Goal: Task Accomplishment & Management: Use online tool/utility

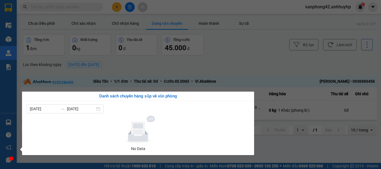
drag, startPoint x: 214, startPoint y: 68, endPoint x: 182, endPoint y: 66, distance: 32.1
click at [214, 67] on section "Kết quả tìm kiếm ( 0 ) Bộ lọc No Data vanphong42.anhhuyhp 1 Điều hành xe Kho hà…" at bounding box center [190, 84] width 381 height 169
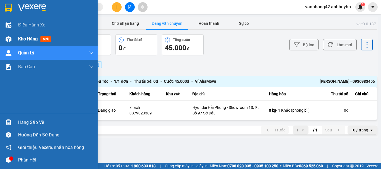
click at [27, 36] on span "Kho hàng" at bounding box center [28, 38] width 20 height 5
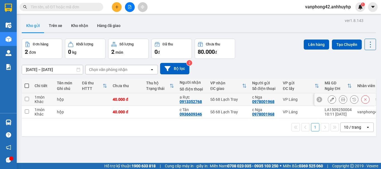
click at [28, 98] on input "checkbox" at bounding box center [27, 99] width 4 height 4
checkbox input "true"
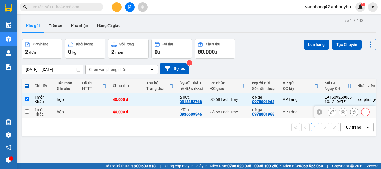
click at [27, 114] on td at bounding box center [27, 112] width 10 height 13
checkbox input "true"
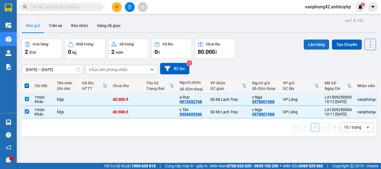
click at [308, 42] on button "Lên hàng" at bounding box center [316, 45] width 25 height 10
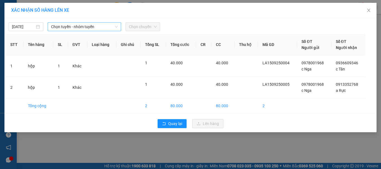
click at [93, 28] on span "Chọn tuyến - nhóm tuyến" at bounding box center [84, 27] width 67 height 8
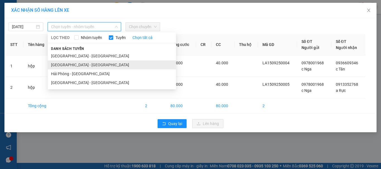
click at [90, 64] on li "[GEOGRAPHIC_DATA] - [GEOGRAPHIC_DATA]" at bounding box center [112, 65] width 128 height 9
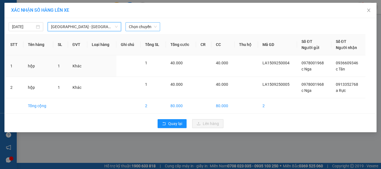
click at [142, 26] on span "Chọn chuyến" at bounding box center [143, 27] width 28 height 8
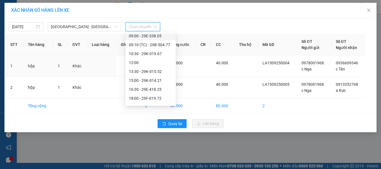
scroll to position [56, 0]
click at [159, 54] on div "10:30 - 29K-019.67" at bounding box center [151, 54] width 44 height 6
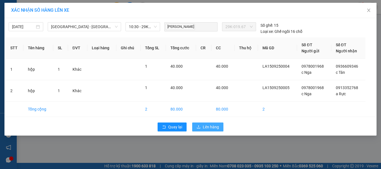
click at [211, 128] on span "Lên hàng" at bounding box center [211, 127] width 16 height 6
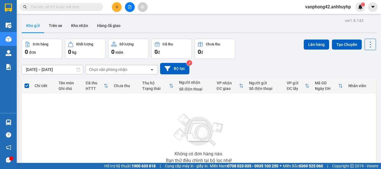
click at [278, 55] on div "Đơn hàng 0 đơn Khối lượng 0 kg Số lượng 0 món Đã thu 0 đ Chưa thu 0 đ Lên hàng …" at bounding box center [199, 49] width 355 height 20
